Goal: Task Accomplishment & Management: Manage account settings

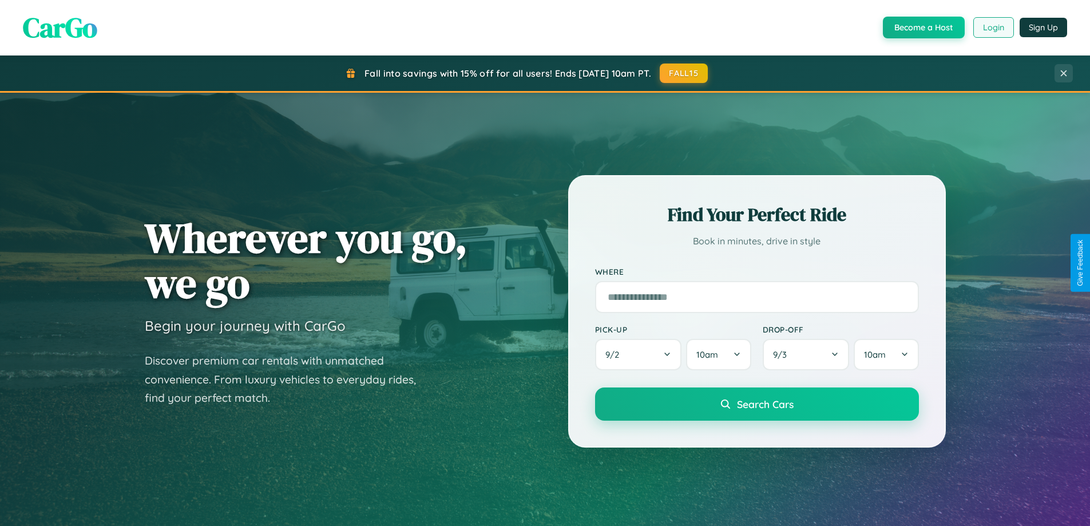
click at [993, 27] on button "Login" at bounding box center [994, 27] width 41 height 21
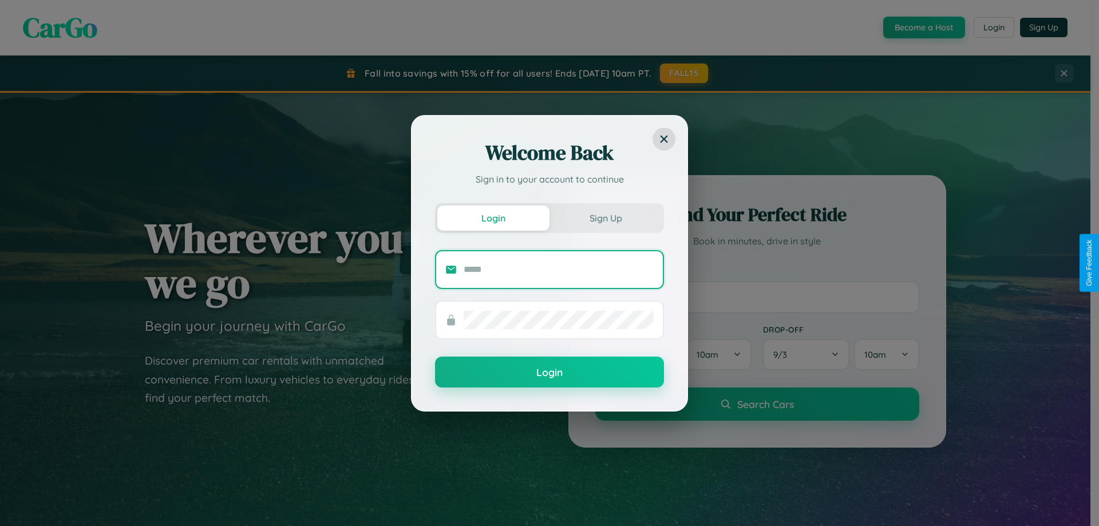
click at [559, 269] on input "text" at bounding box center [559, 269] width 190 height 18
type input "**********"
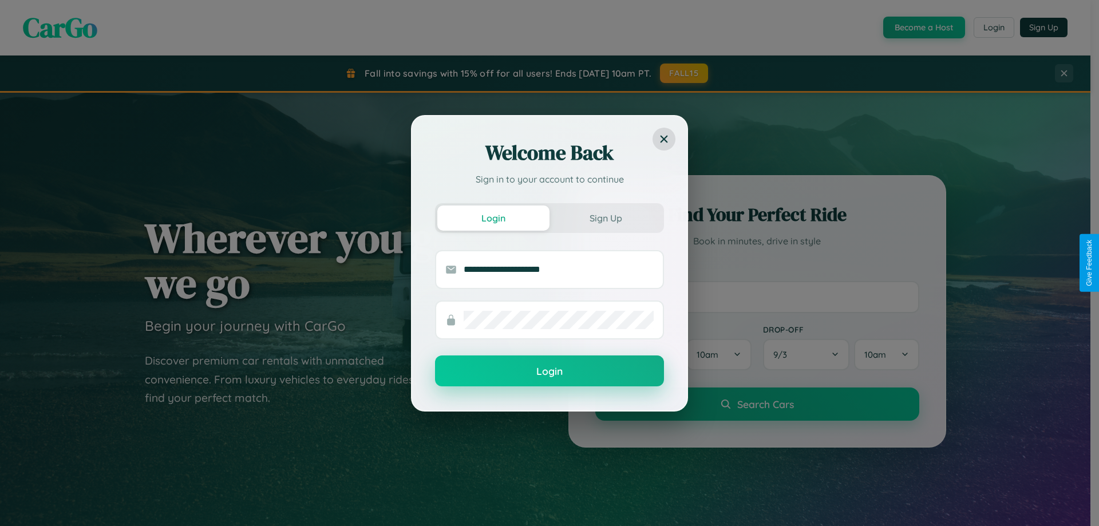
click at [549, 371] on button "Login" at bounding box center [549, 370] width 229 height 31
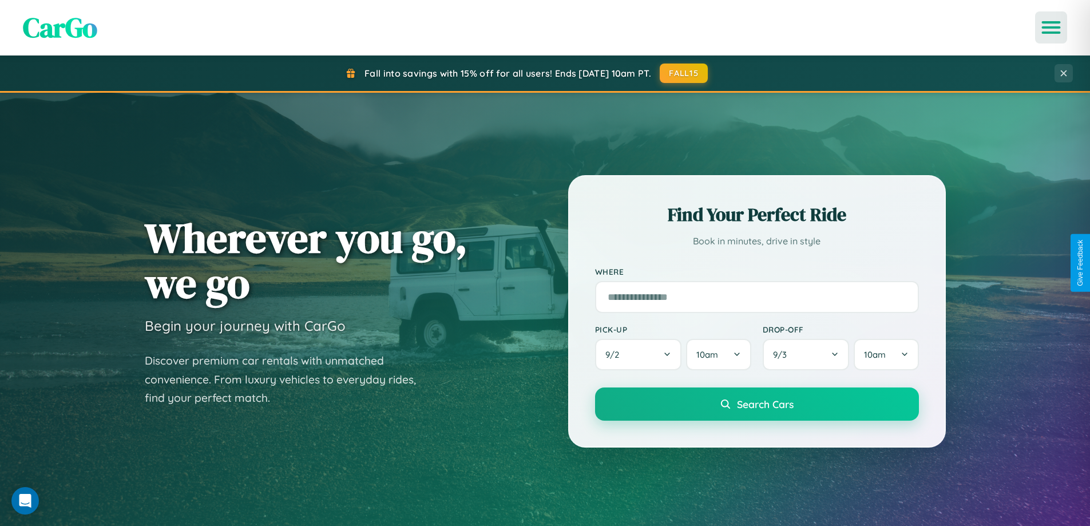
click at [1051, 27] on icon "Open menu" at bounding box center [1051, 27] width 17 height 10
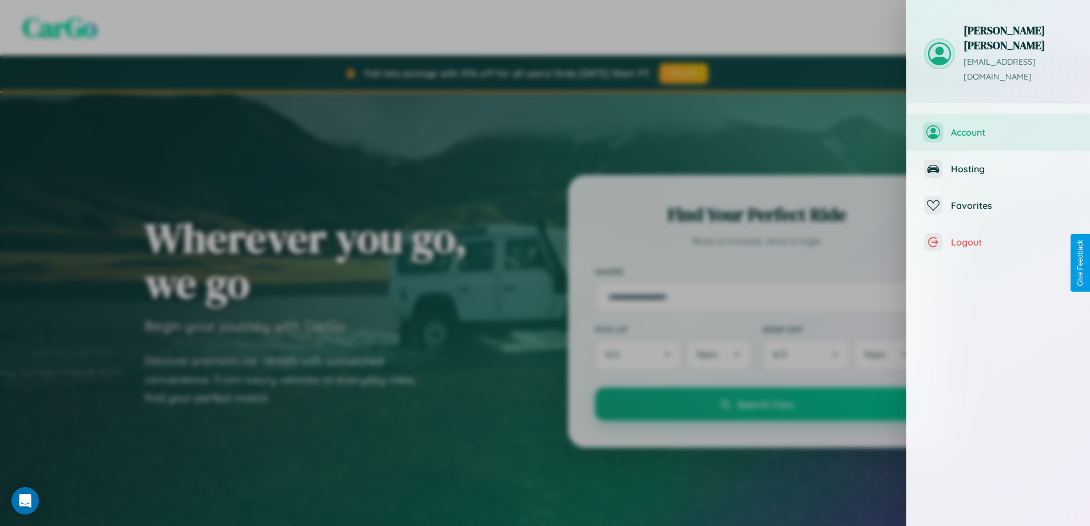
click at [999, 126] on span "Account" at bounding box center [1012, 131] width 122 height 11
